Goal: Information Seeking & Learning: Check status

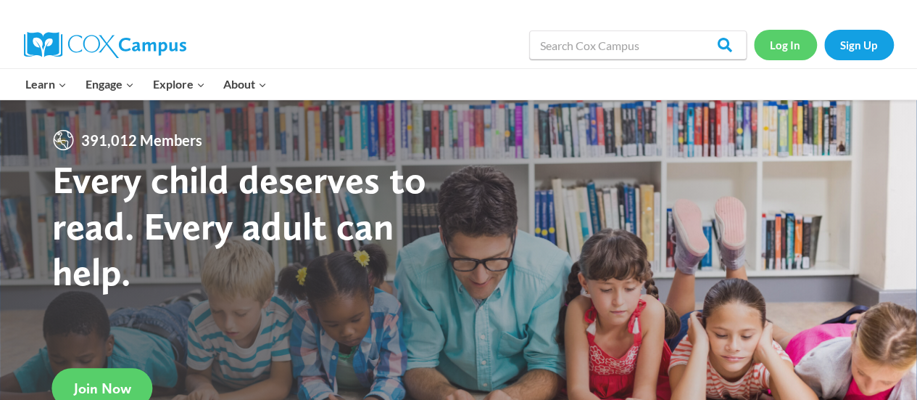
click at [789, 46] on link "Log In" at bounding box center [785, 45] width 63 height 30
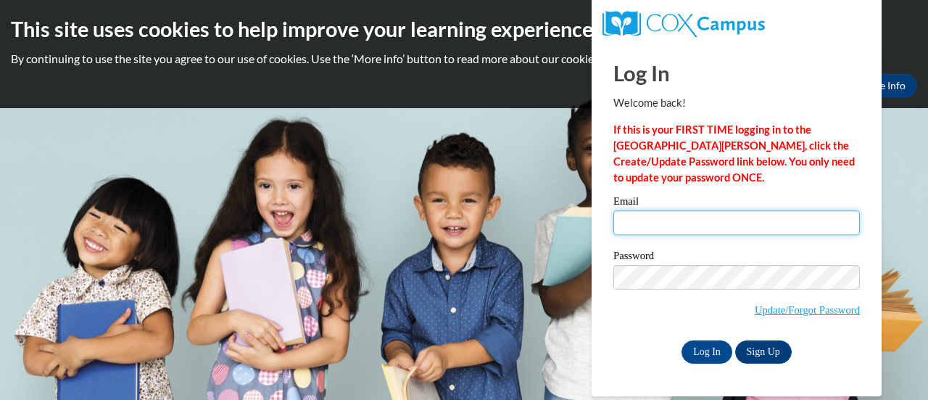
click at [677, 225] on input "Email" at bounding box center [736, 222] width 247 height 25
type input "distin.paula.t@muscogee.k12.ga.us"
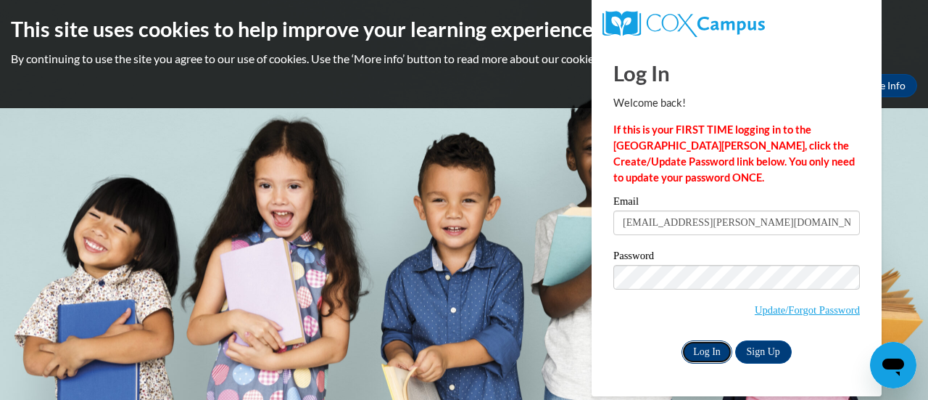
click at [706, 347] on input "Log In" at bounding box center [707, 351] width 51 height 23
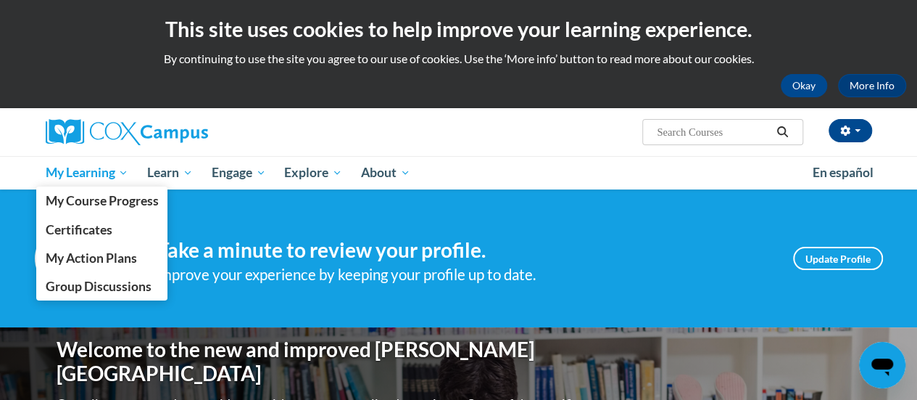
click at [120, 175] on span "My Learning" at bounding box center [86, 172] width 83 height 17
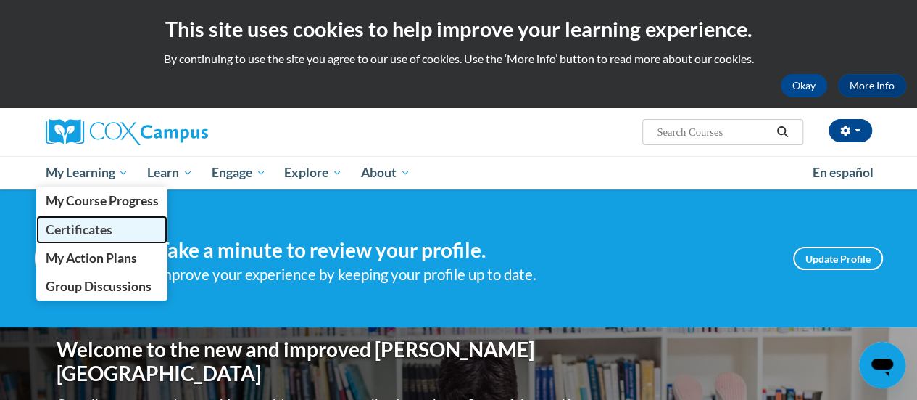
click at [102, 231] on span "Certificates" at bounding box center [78, 229] width 67 height 15
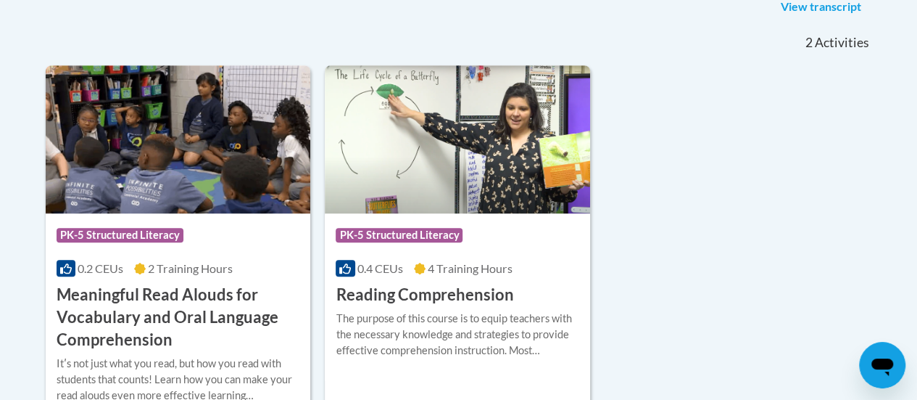
scroll to position [397, 0]
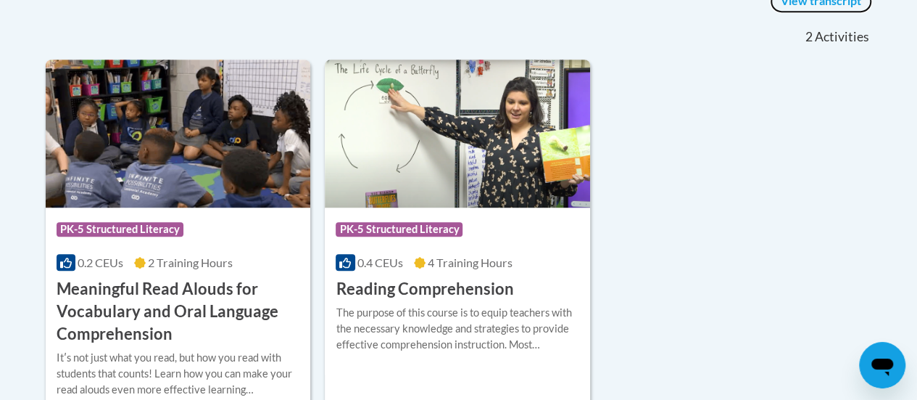
click at [804, 2] on link "View transcript" at bounding box center [821, 1] width 102 height 23
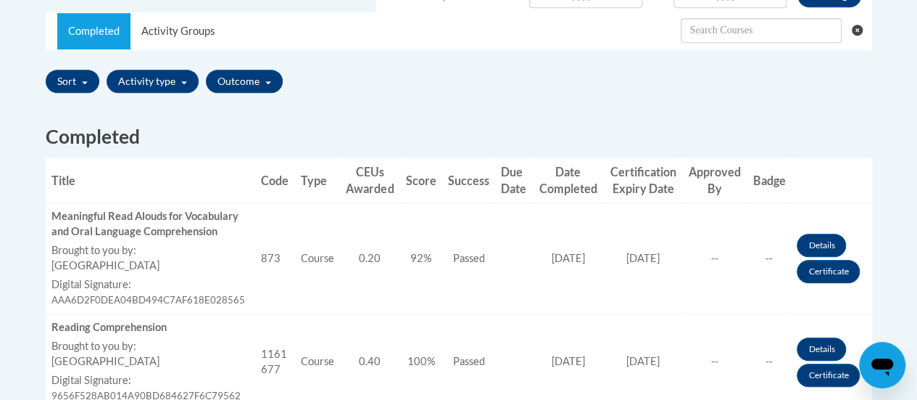
scroll to position [434, 0]
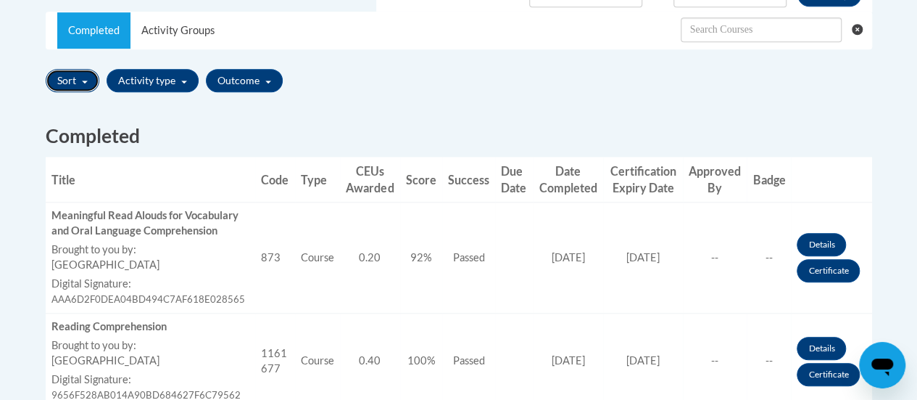
click at [88, 80] on button "Sort" at bounding box center [73, 80] width 54 height 23
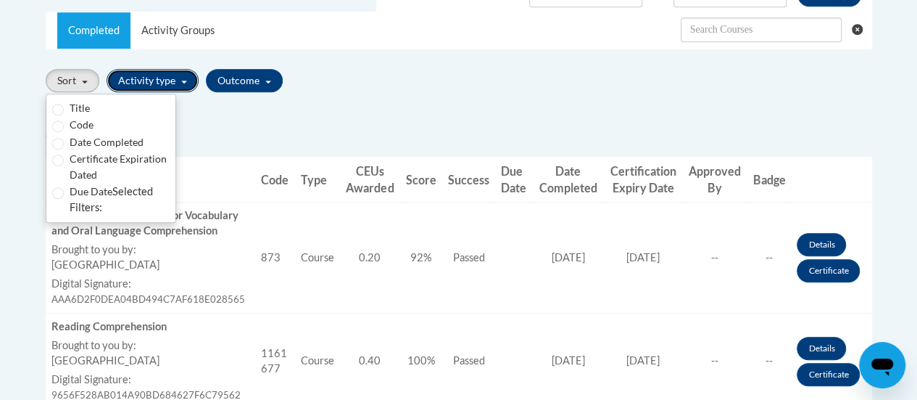
click at [183, 78] on button "Activity type" at bounding box center [153, 80] width 92 height 23
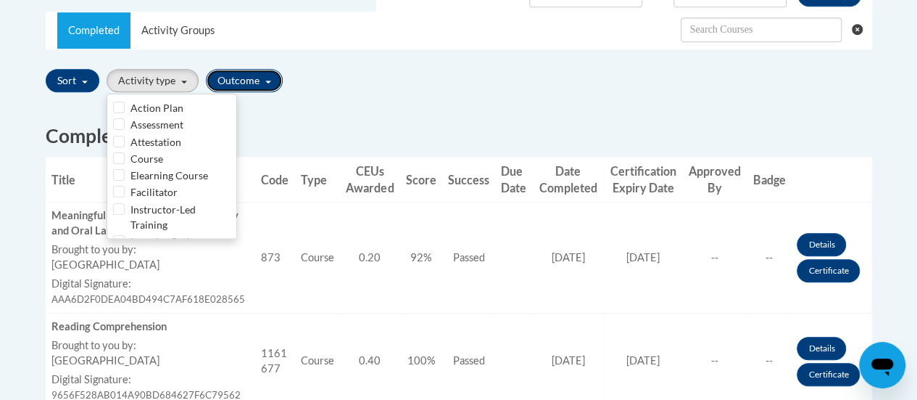
click at [265, 78] on button "Outcome" at bounding box center [244, 80] width 77 height 23
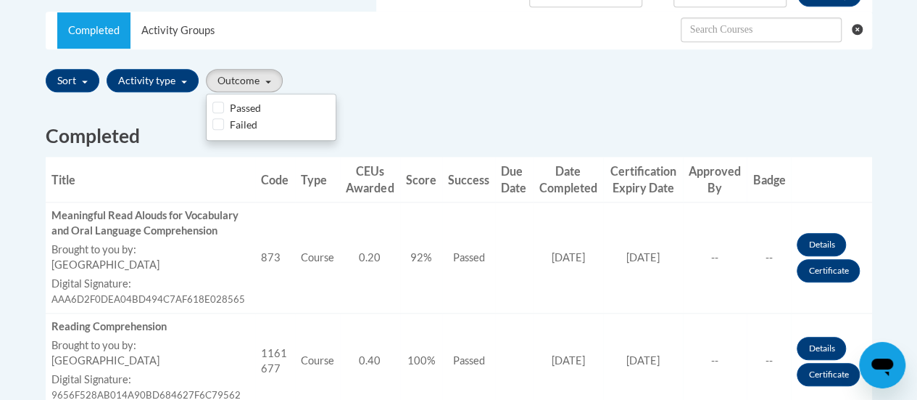
click at [446, 96] on div "Sort Title Code Date Completed Certificate Expiration Dated Due Date Selected F…" at bounding box center [459, 81] width 827 height 34
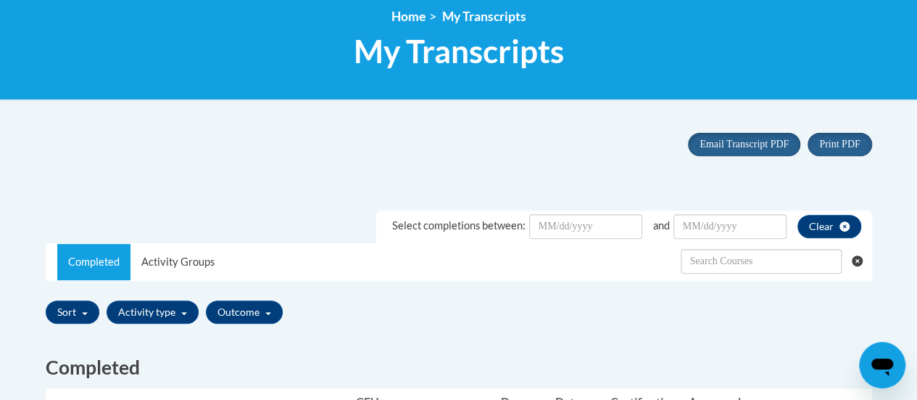
scroll to position [199, 0]
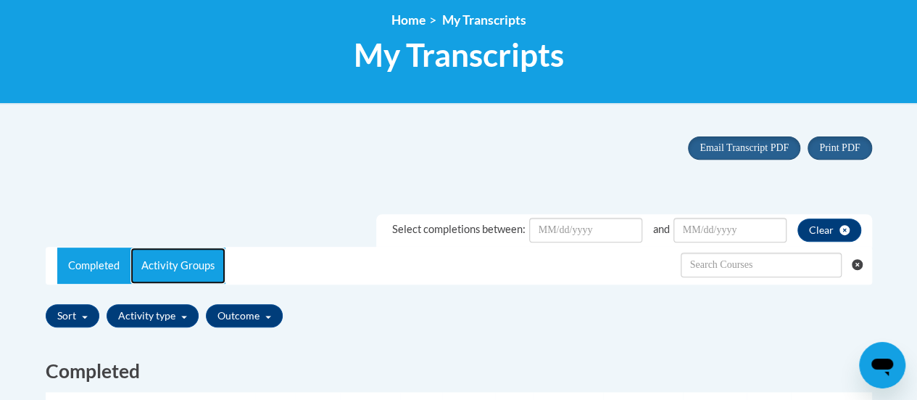
click at [184, 263] on link "Activity Groups" at bounding box center [178, 265] width 95 height 36
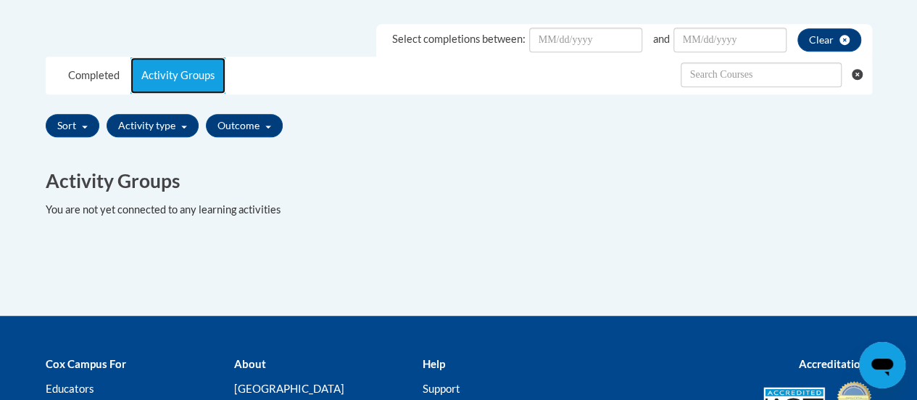
scroll to position [360, 0]
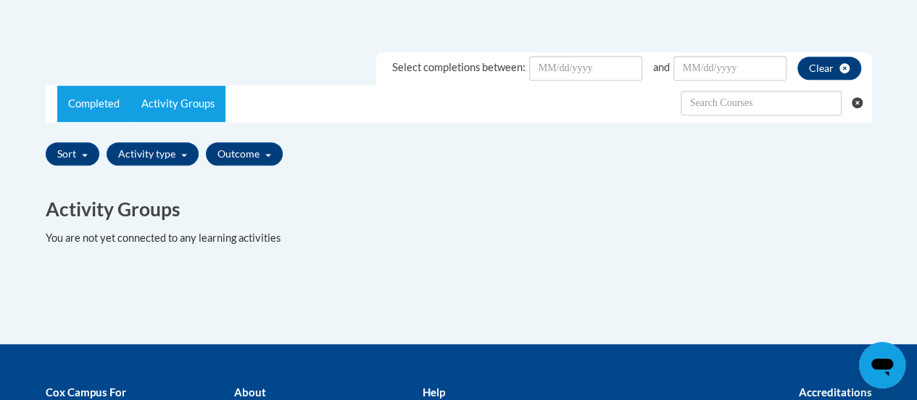
click at [103, 102] on link "Completed" at bounding box center [93, 104] width 73 height 36
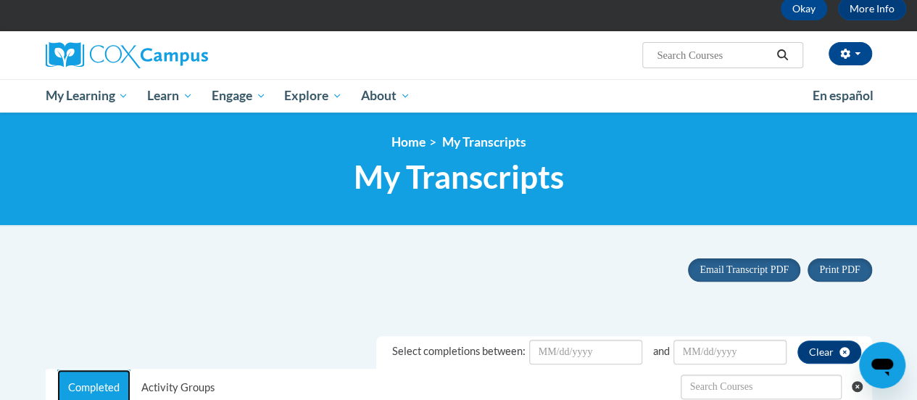
scroll to position [0, 0]
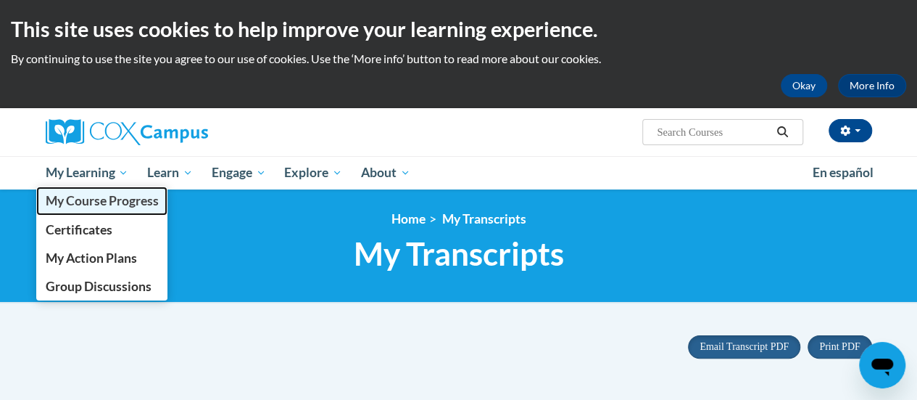
click at [94, 204] on span "My Course Progress" at bounding box center [101, 200] width 113 height 15
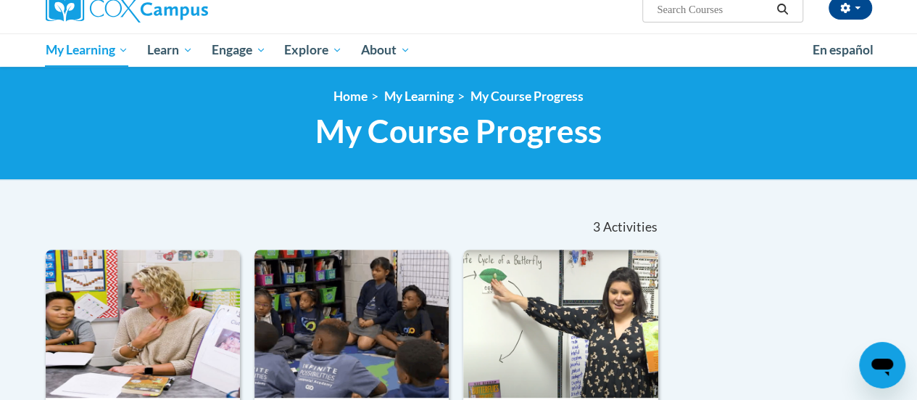
scroll to position [101, 0]
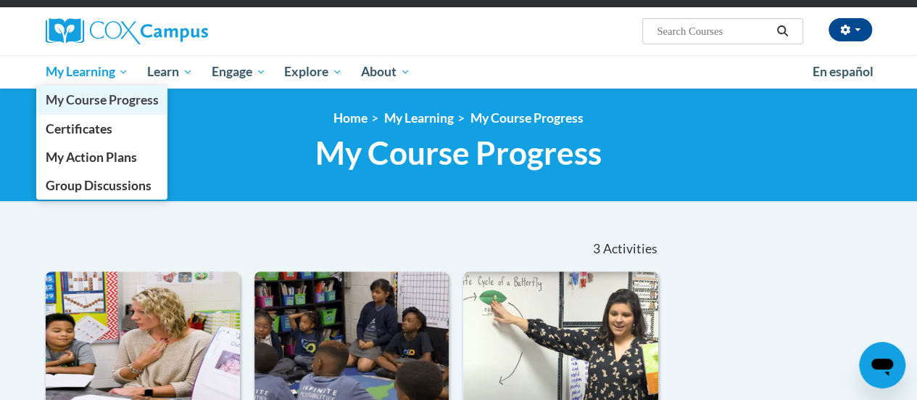
click at [118, 87] on link "My Course Progress" at bounding box center [102, 100] width 132 height 28
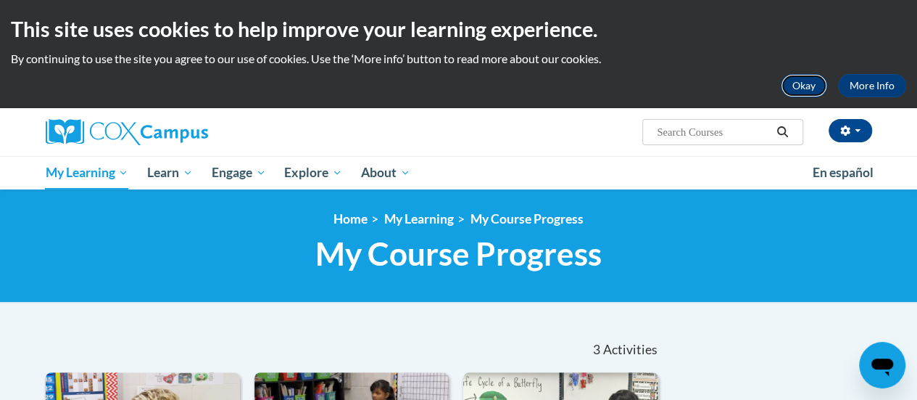
click at [803, 87] on button "Okay" at bounding box center [804, 85] width 46 height 23
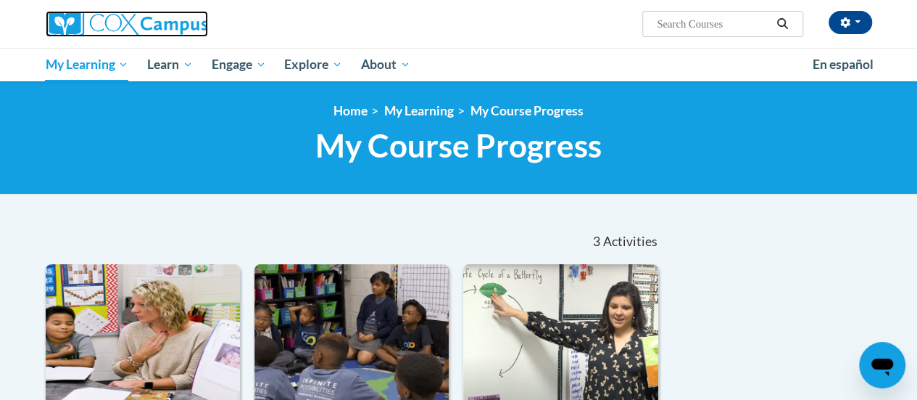
click at [159, 29] on img at bounding box center [127, 24] width 162 height 26
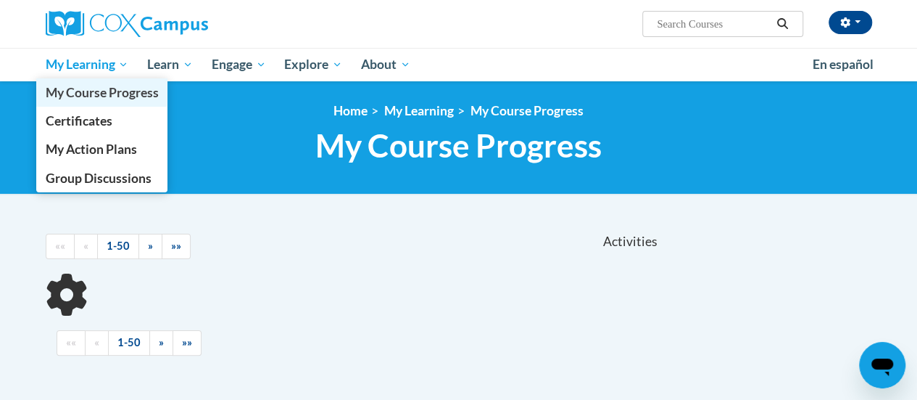
click at [121, 80] on link "My Course Progress" at bounding box center [102, 92] width 132 height 28
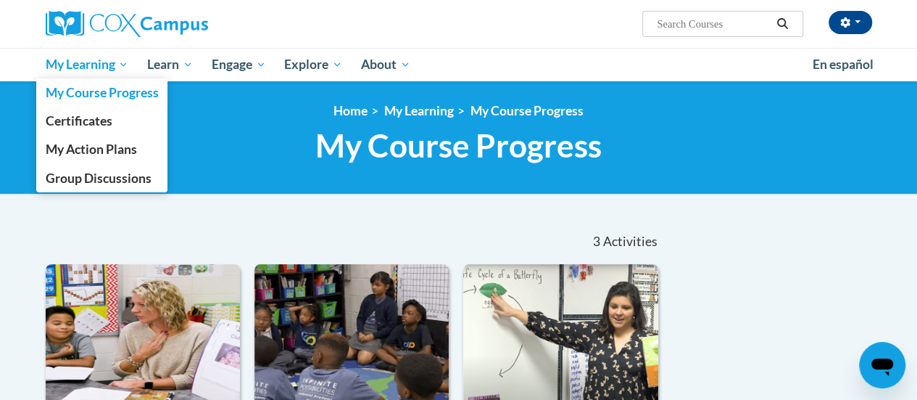
click at [122, 64] on span "My Learning" at bounding box center [86, 64] width 83 height 17
click at [103, 128] on span "Certificates" at bounding box center [78, 120] width 67 height 15
